Goal: Understand process/instructions: Learn how to perform a task or action

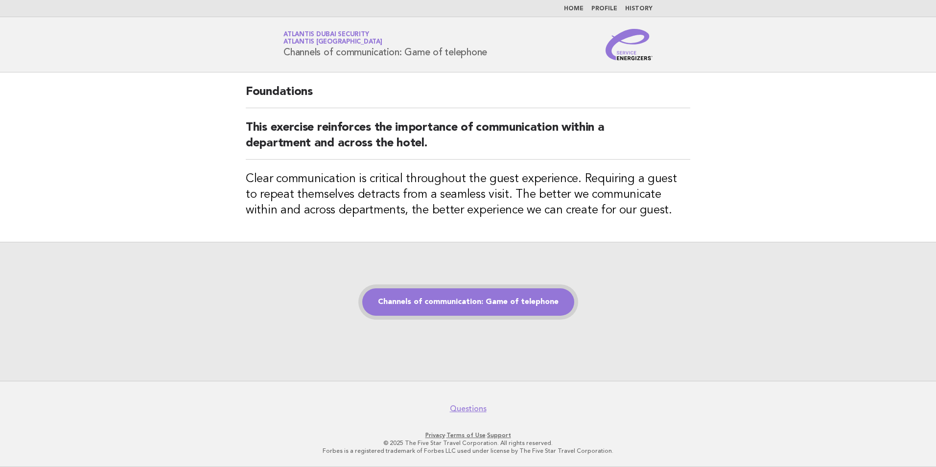
click at [463, 306] on link "Channels of communication: Game of telephone" at bounding box center [468, 301] width 212 height 27
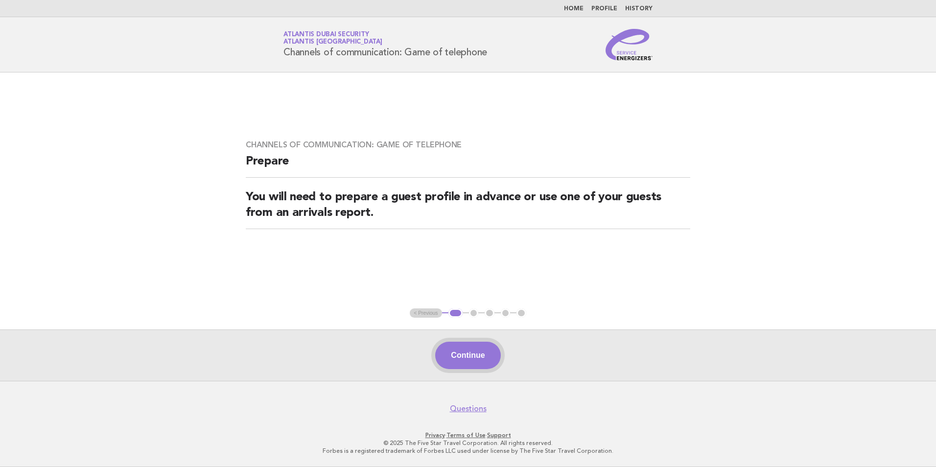
click at [458, 360] on button "Continue" at bounding box center [467, 355] width 65 height 27
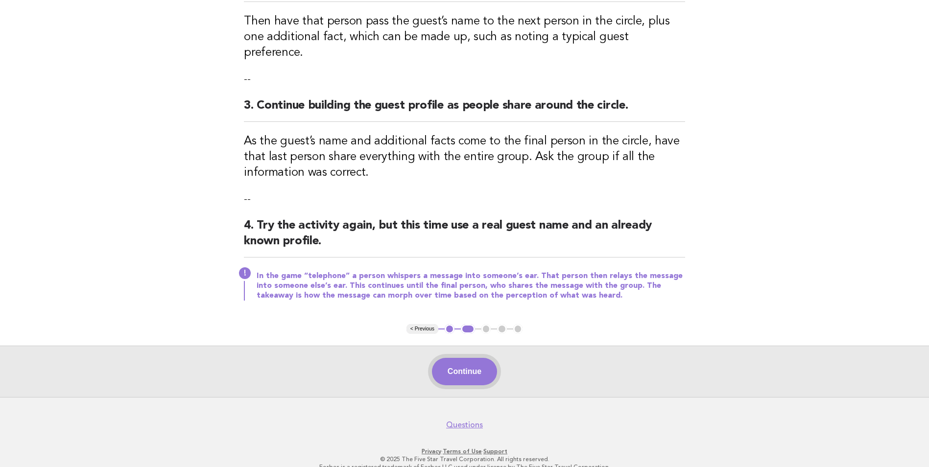
click at [466, 358] on button "Continue" at bounding box center [464, 371] width 65 height 27
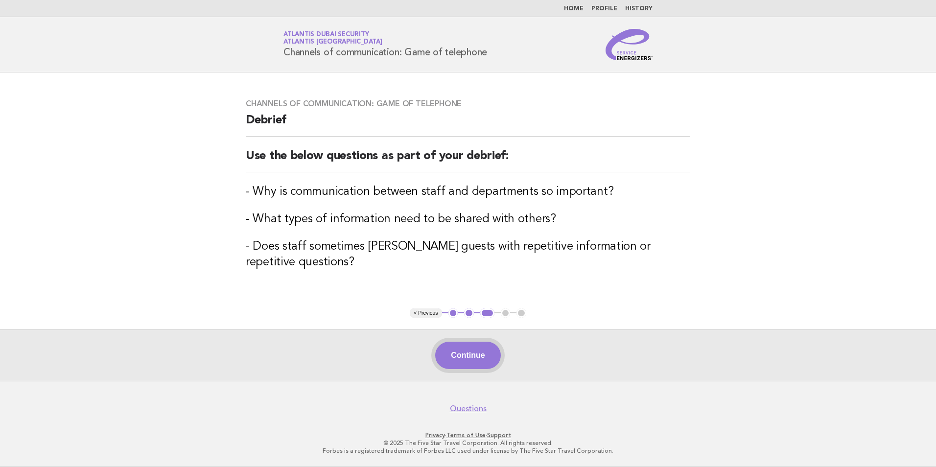
click at [473, 345] on button "Continue" at bounding box center [467, 355] width 65 height 27
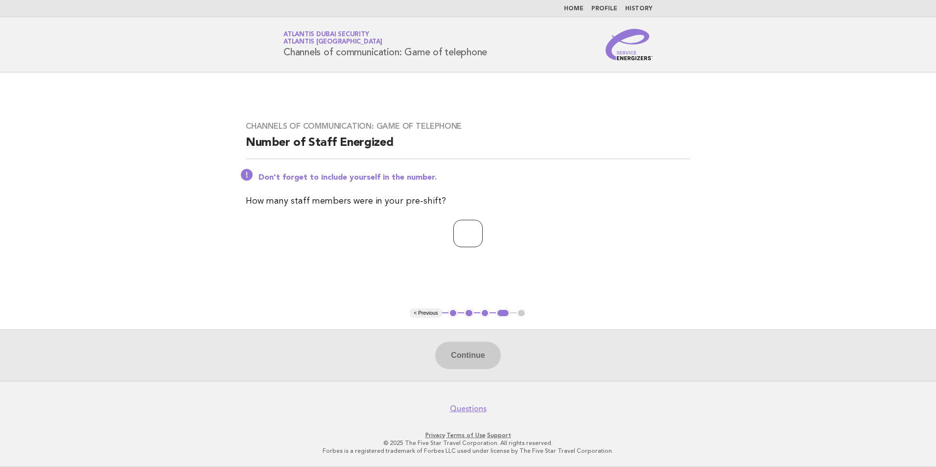
drag, startPoint x: 472, startPoint y: 230, endPoint x: 476, endPoint y: 235, distance: 6.3
click at [476, 235] on input "number" at bounding box center [467, 233] width 29 height 27
type input "*"
click at [471, 359] on button "Continue" at bounding box center [467, 355] width 65 height 27
